Goal: Information Seeking & Learning: Learn about a topic

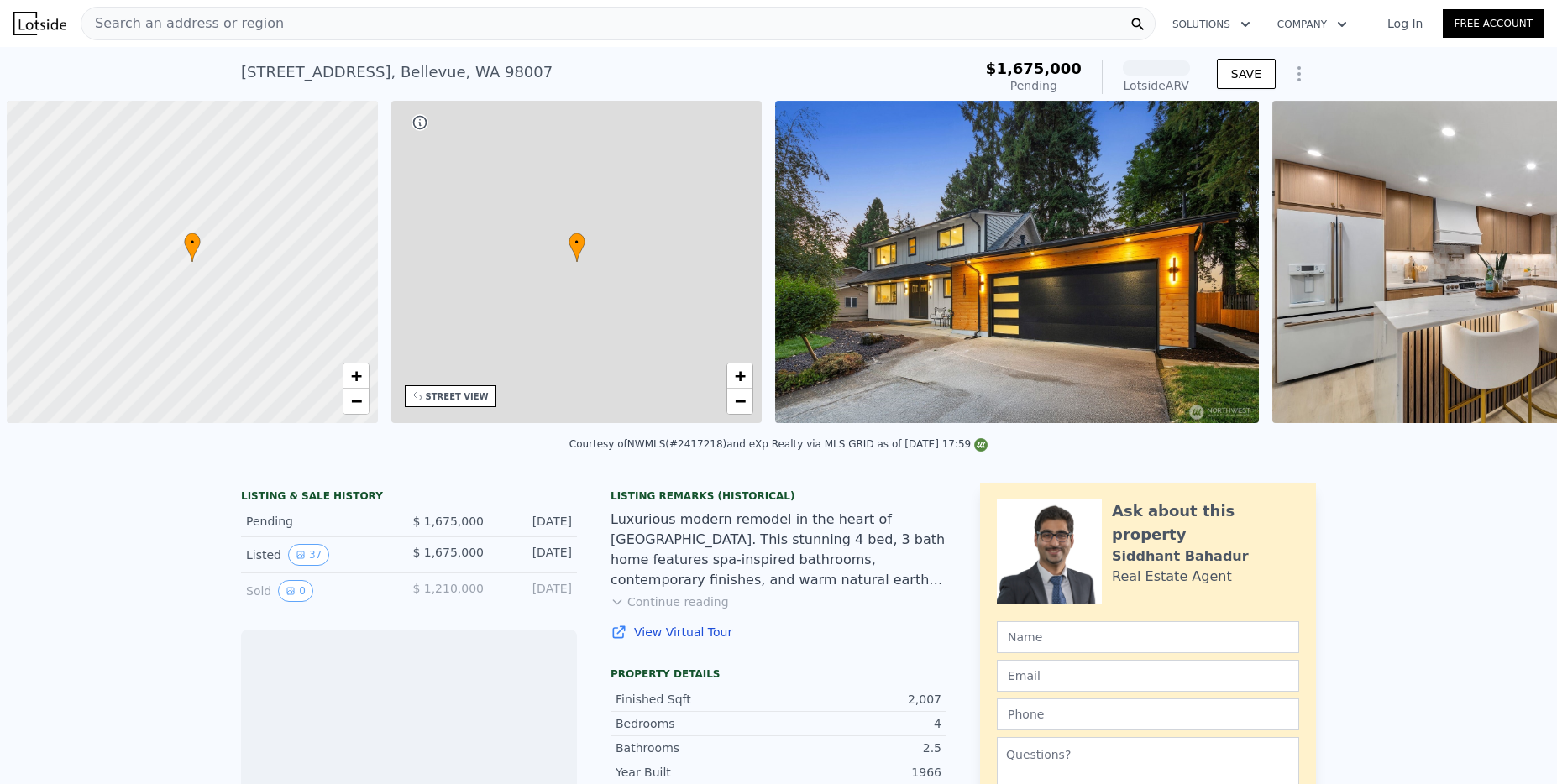
scroll to position [0, 7]
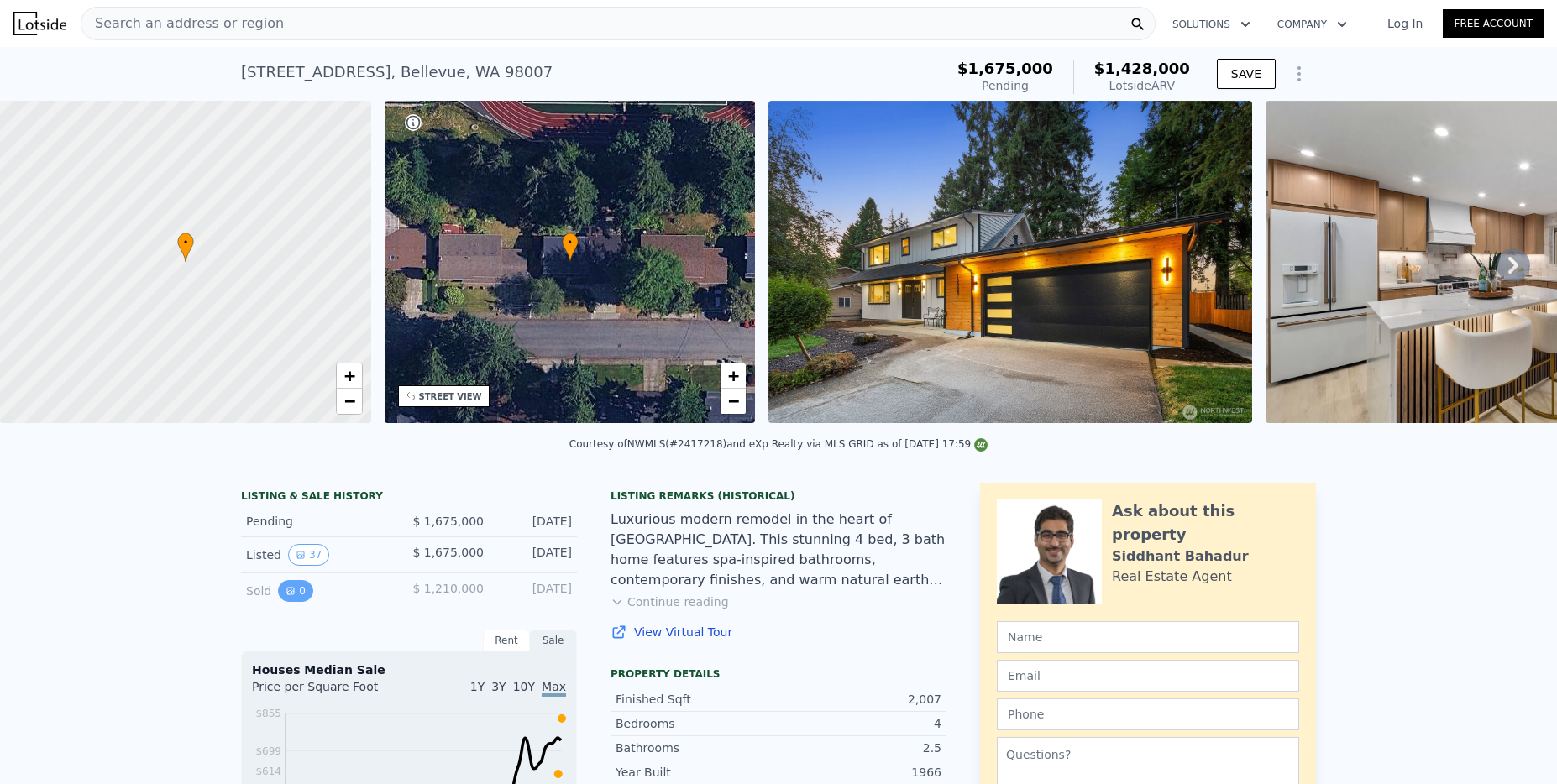
click at [287, 596] on icon "View historical data" at bounding box center [290, 591] width 10 height 10
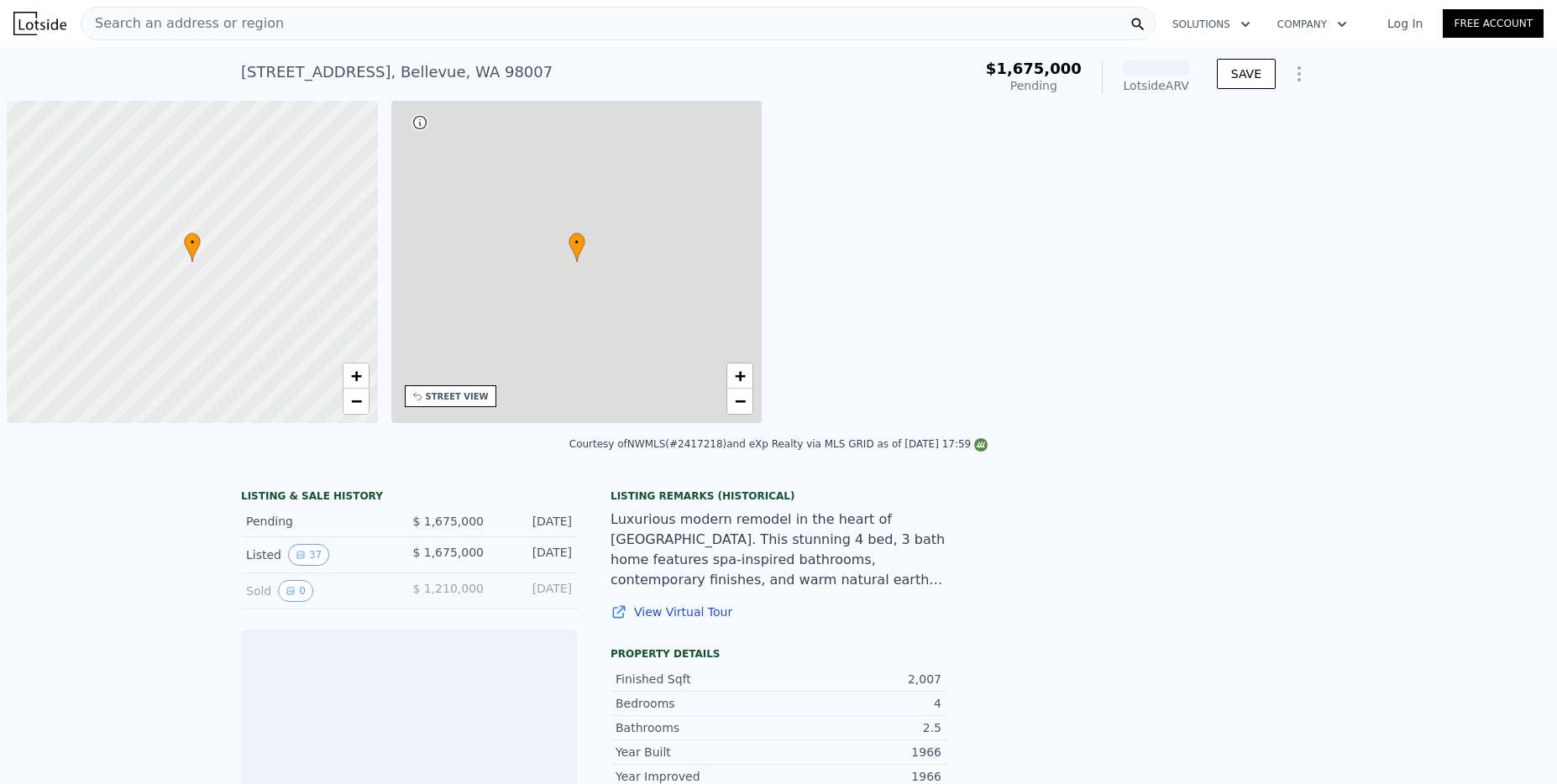
scroll to position [0, 7]
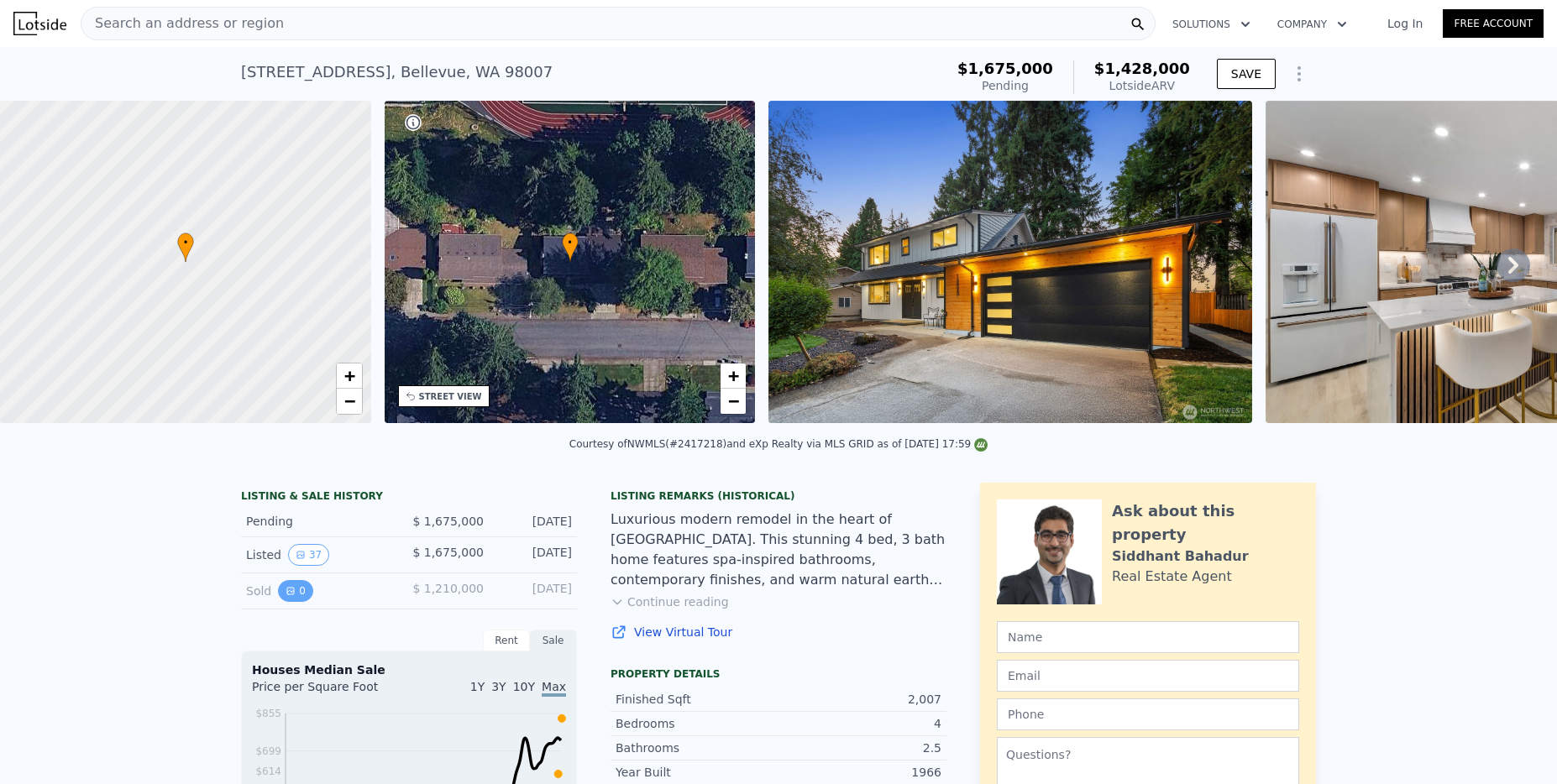
click at [286, 596] on icon "View historical data" at bounding box center [290, 591] width 10 height 10
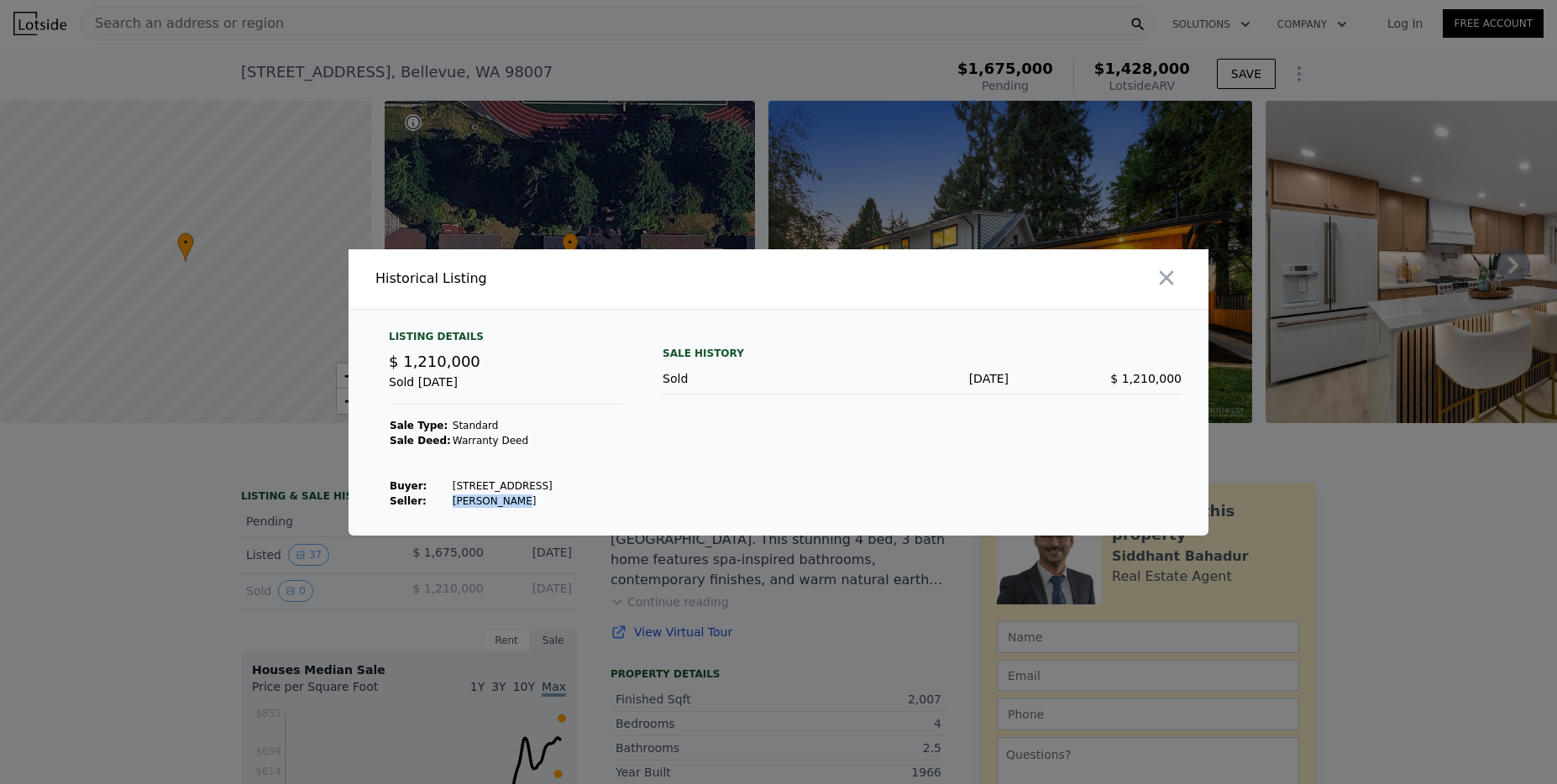
drag, startPoint x: 502, startPoint y: 501, endPoint x: 442, endPoint y: 502, distance: 60.0
click at [442, 502] on tr "Seller : [PERSON_NAME]" at bounding box center [470, 501] width 165 height 15
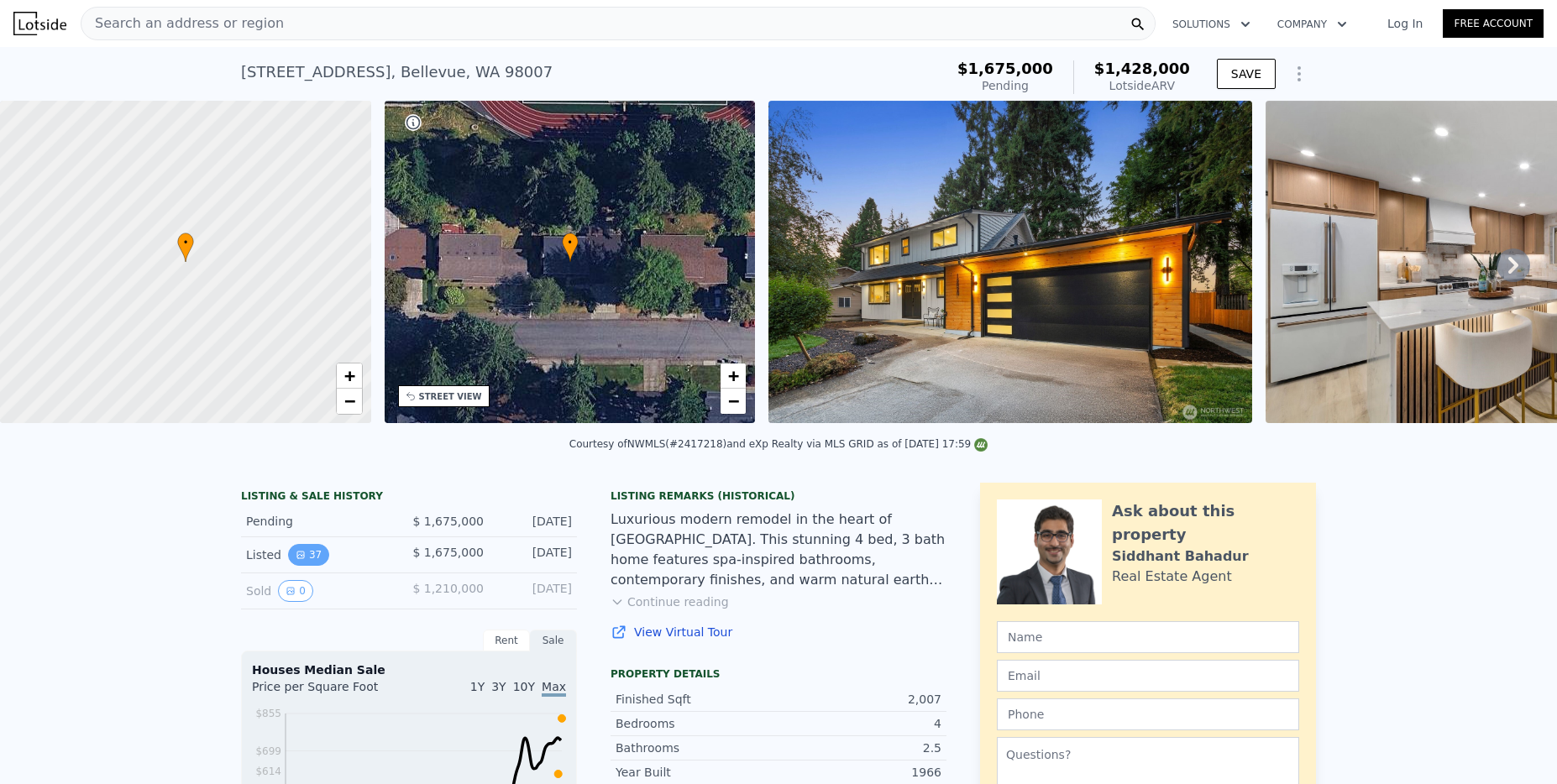
click at [301, 565] on button "37" at bounding box center [309, 554] width 41 height 22
